Goal: Information Seeking & Learning: Learn about a topic

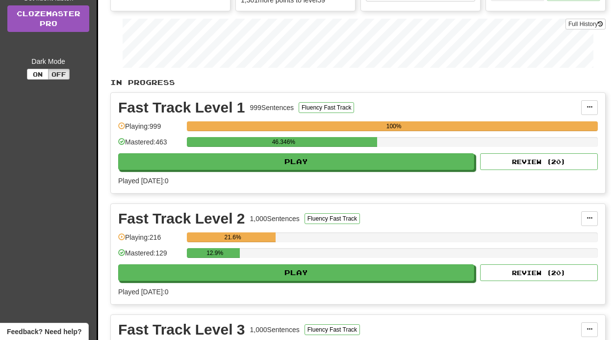
scroll to position [169, 0]
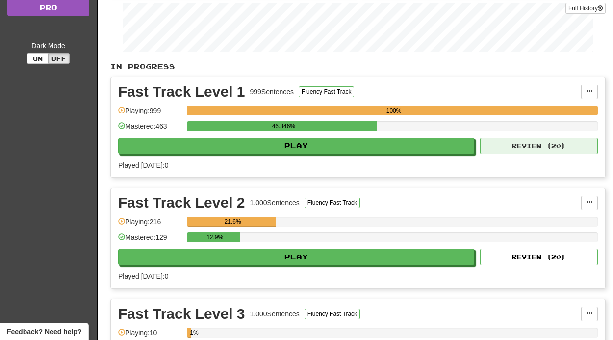
click at [535, 153] on button "Review ( 20 )" at bounding box center [539, 145] width 118 height 17
select select "**"
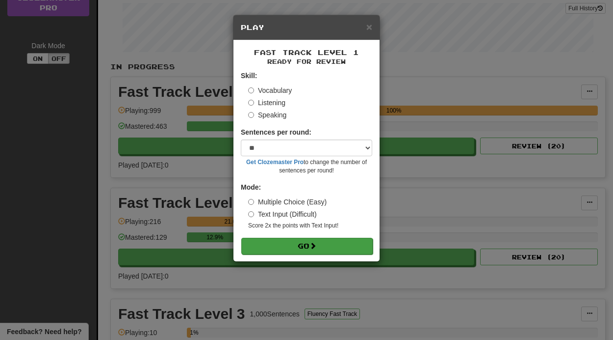
click at [336, 238] on button "Go" at bounding box center [307, 245] width 132 height 17
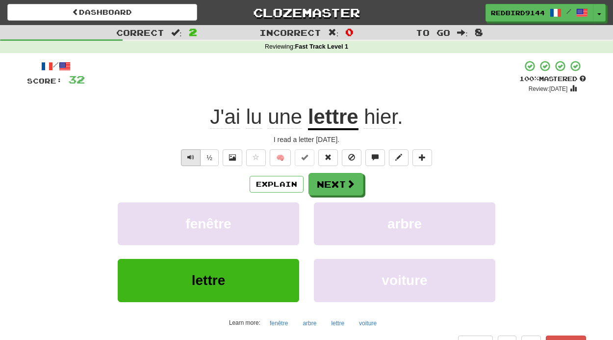
click at [190, 159] on span "Text-to-speech controls" at bounding box center [190, 157] width 7 height 7
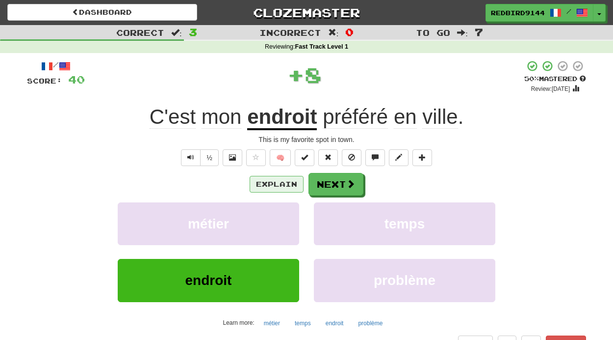
click at [282, 179] on button "Explain" at bounding box center [277, 184] width 54 height 17
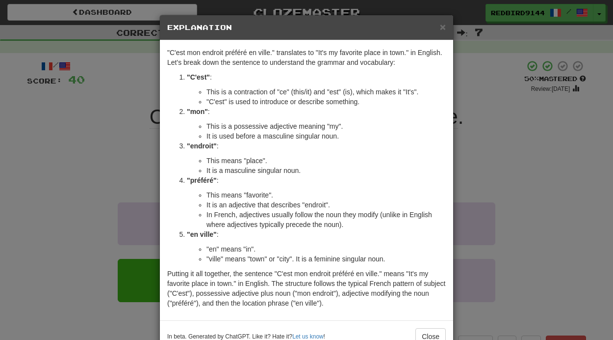
click at [119, 166] on div "× Explanation "C'est mon endroit préféré en ville." translates to "It's my favo…" at bounding box center [306, 170] width 613 height 340
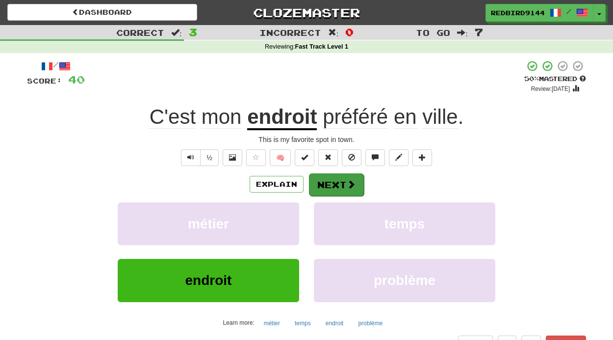
click at [343, 185] on button "Next" at bounding box center [336, 184] width 55 height 23
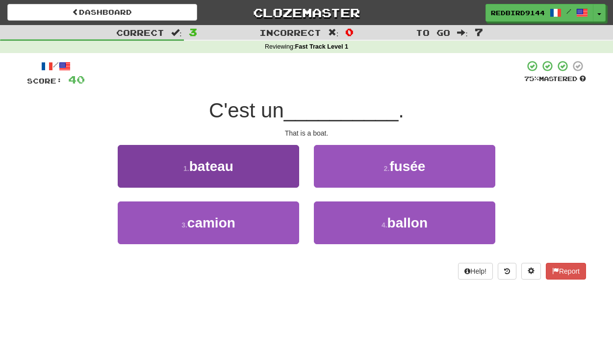
click at [221, 175] on button "1 . bateau" at bounding box center [209, 166] width 182 height 43
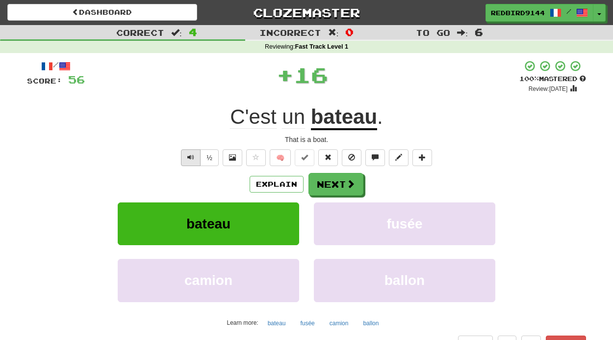
click at [191, 158] on span "Text-to-speech controls" at bounding box center [190, 157] width 7 height 7
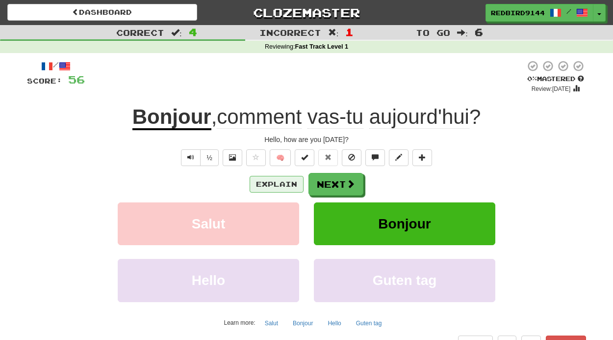
click at [275, 177] on button "Explain" at bounding box center [277, 184] width 54 height 17
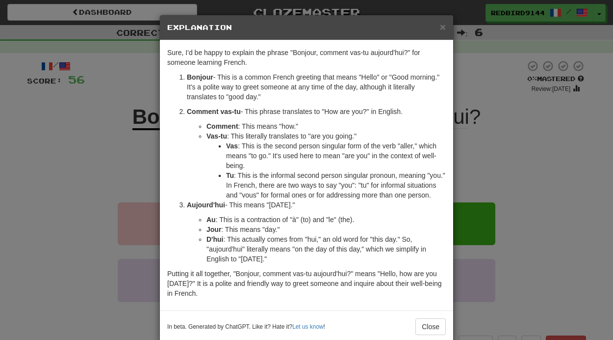
click at [35, 245] on div "× Explanation Sure, I'd be happy to explain the phrase "Bonjour, comment vas-tu…" at bounding box center [306, 170] width 613 height 340
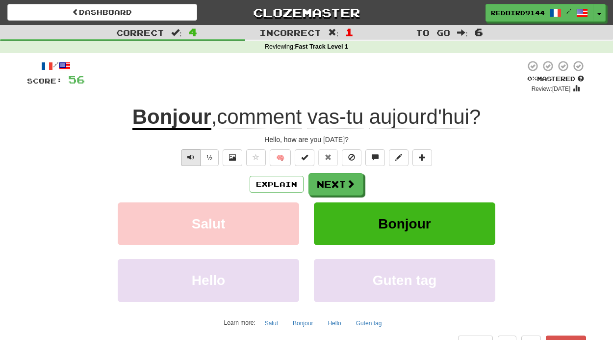
click at [191, 158] on span "Text-to-speech controls" at bounding box center [190, 157] width 7 height 7
click at [322, 222] on button "Bonjour" at bounding box center [405, 223] width 182 height 43
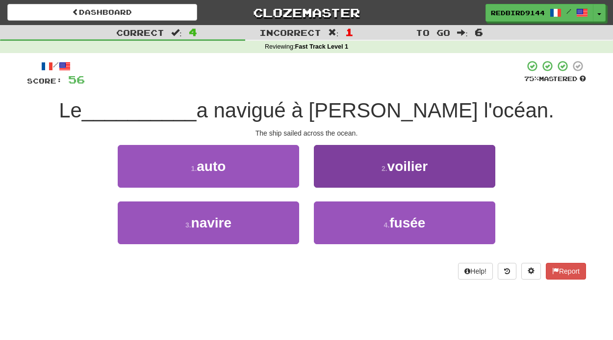
click at [395, 156] on button "2 . voilier" at bounding box center [405, 166] width 182 height 43
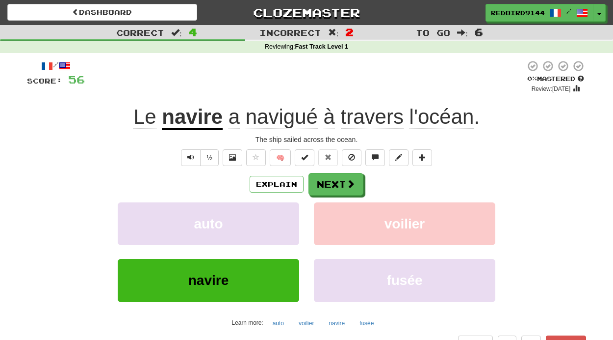
click at [263, 174] on div "Explain Next" at bounding box center [306, 184] width 559 height 23
click at [263, 186] on button "Explain" at bounding box center [277, 184] width 54 height 17
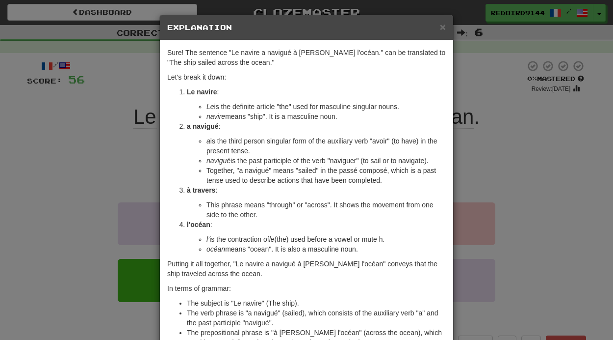
click at [260, 187] on p "à travers :" at bounding box center [316, 190] width 259 height 10
click at [243, 171] on li "Together, "a navigué" means "sailed" in the passé composé, which is a past tens…" at bounding box center [326, 175] width 239 height 20
click at [207, 124] on strong "a navigué" at bounding box center [203, 126] width 32 height 8
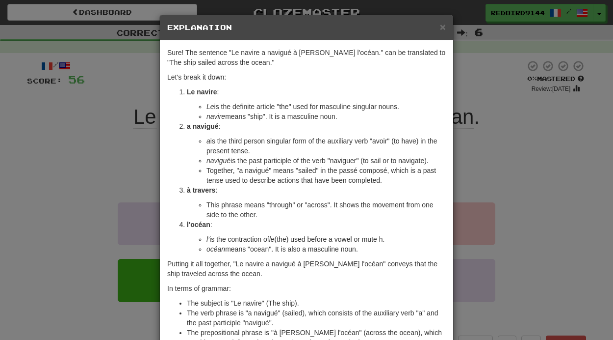
click at [86, 198] on div "× Explanation Sure! The sentence "Le navire a navigué à travers l'océan." can b…" at bounding box center [306, 170] width 613 height 340
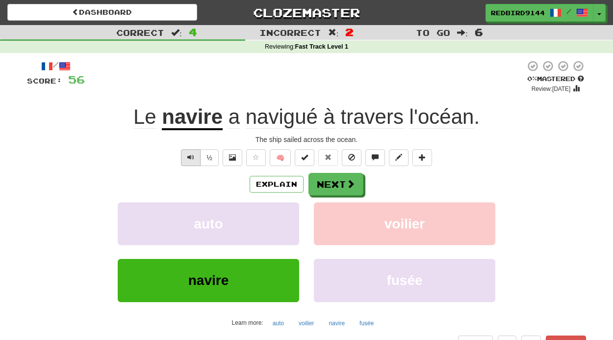
click at [190, 155] on span "Text-to-speech controls" at bounding box center [190, 157] width 7 height 7
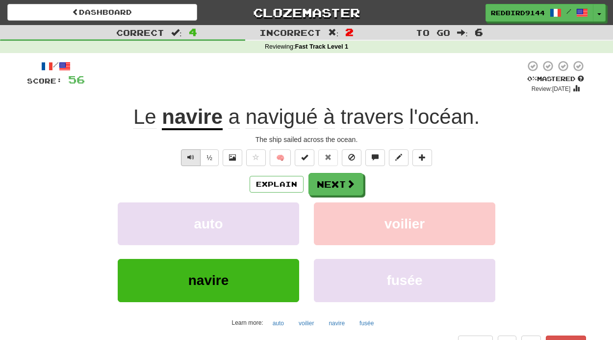
click at [190, 155] on span "Text-to-speech controls" at bounding box center [190, 157] width 7 height 7
click at [196, 286] on span "navire" at bounding box center [208, 279] width 41 height 15
